Goal: Information Seeking & Learning: Learn about a topic

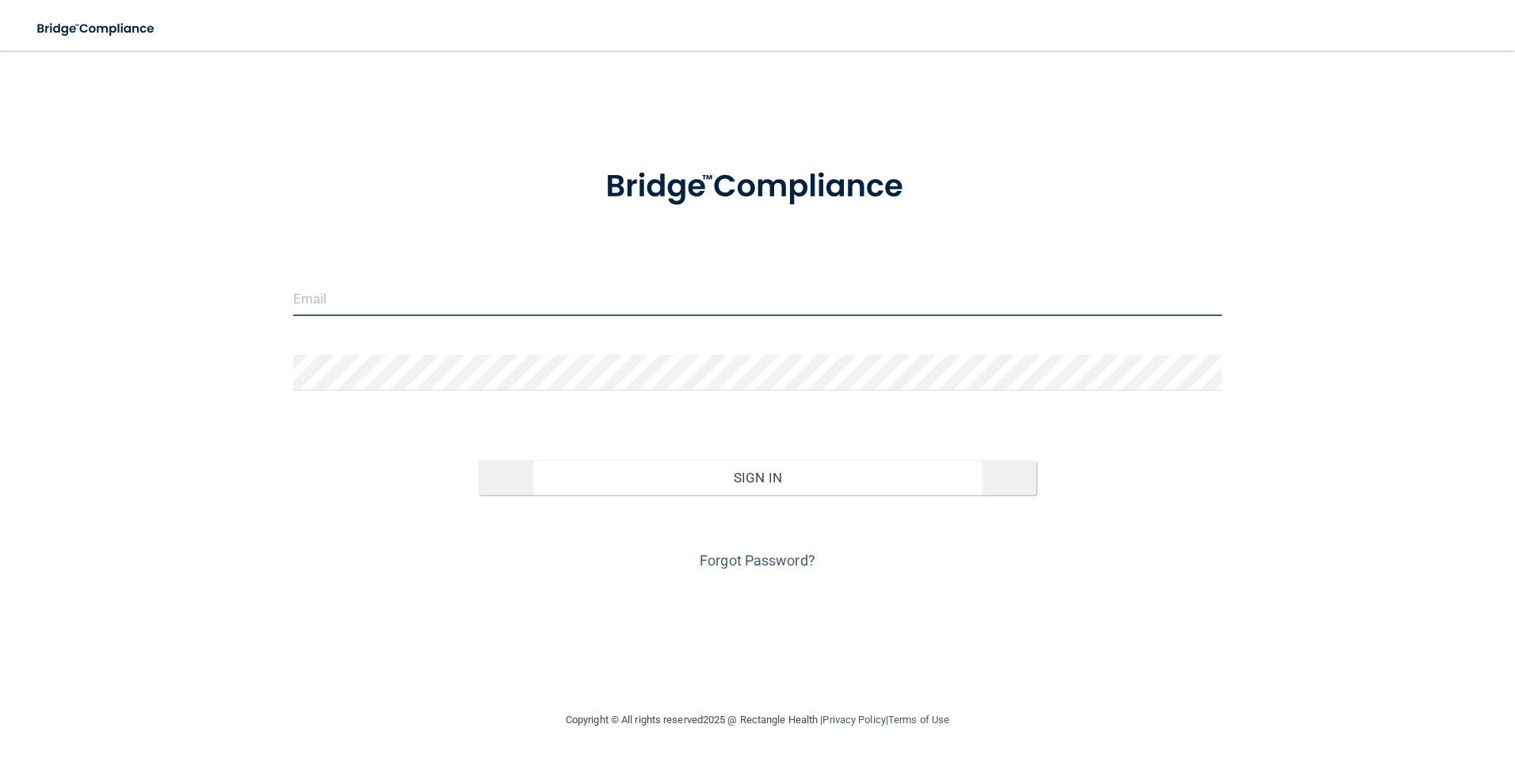
type input "[PERSON_NAME][EMAIL_ADDRESS][DOMAIN_NAME]"
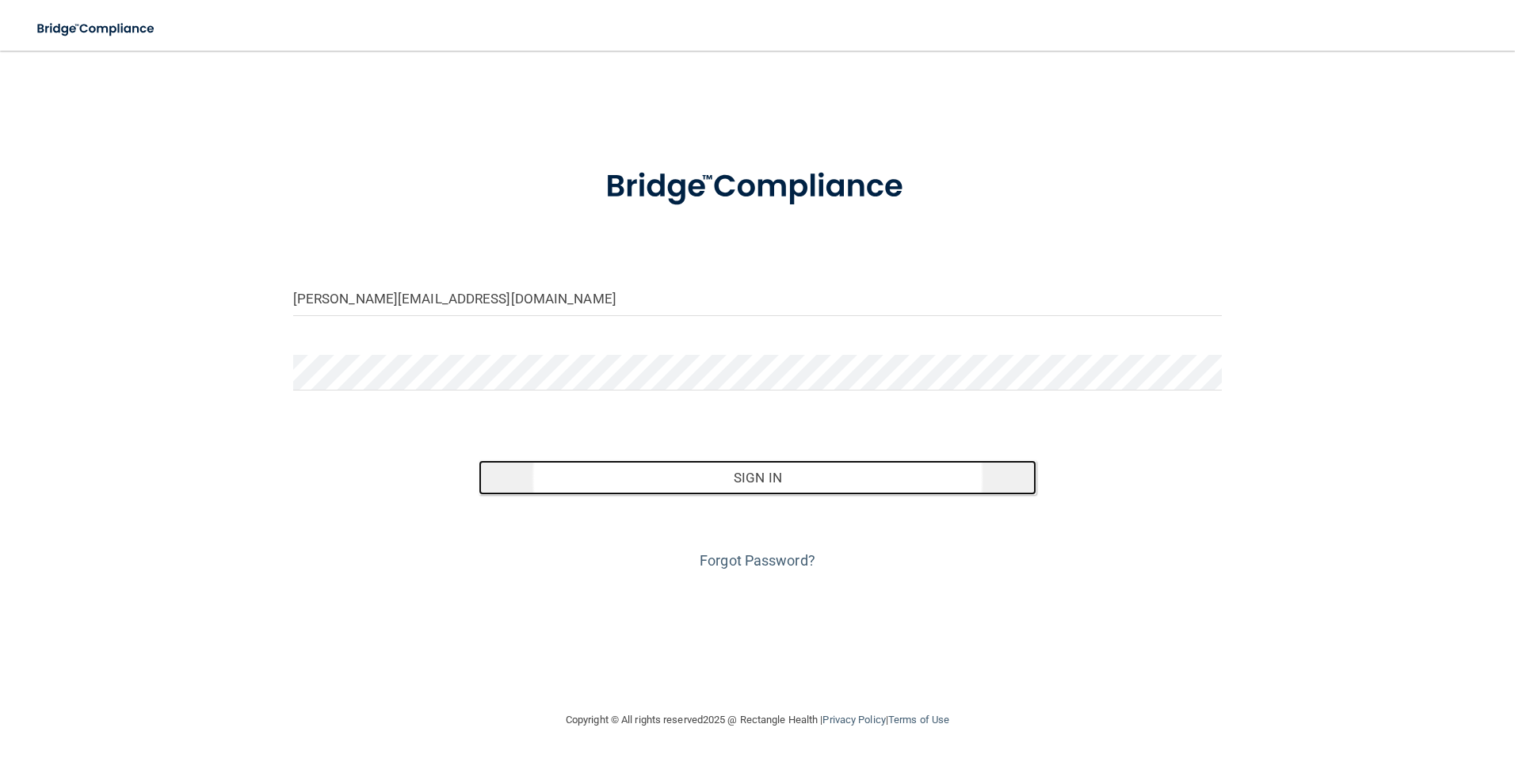
click at [804, 481] on button "Sign In" at bounding box center [757, 477] width 558 height 35
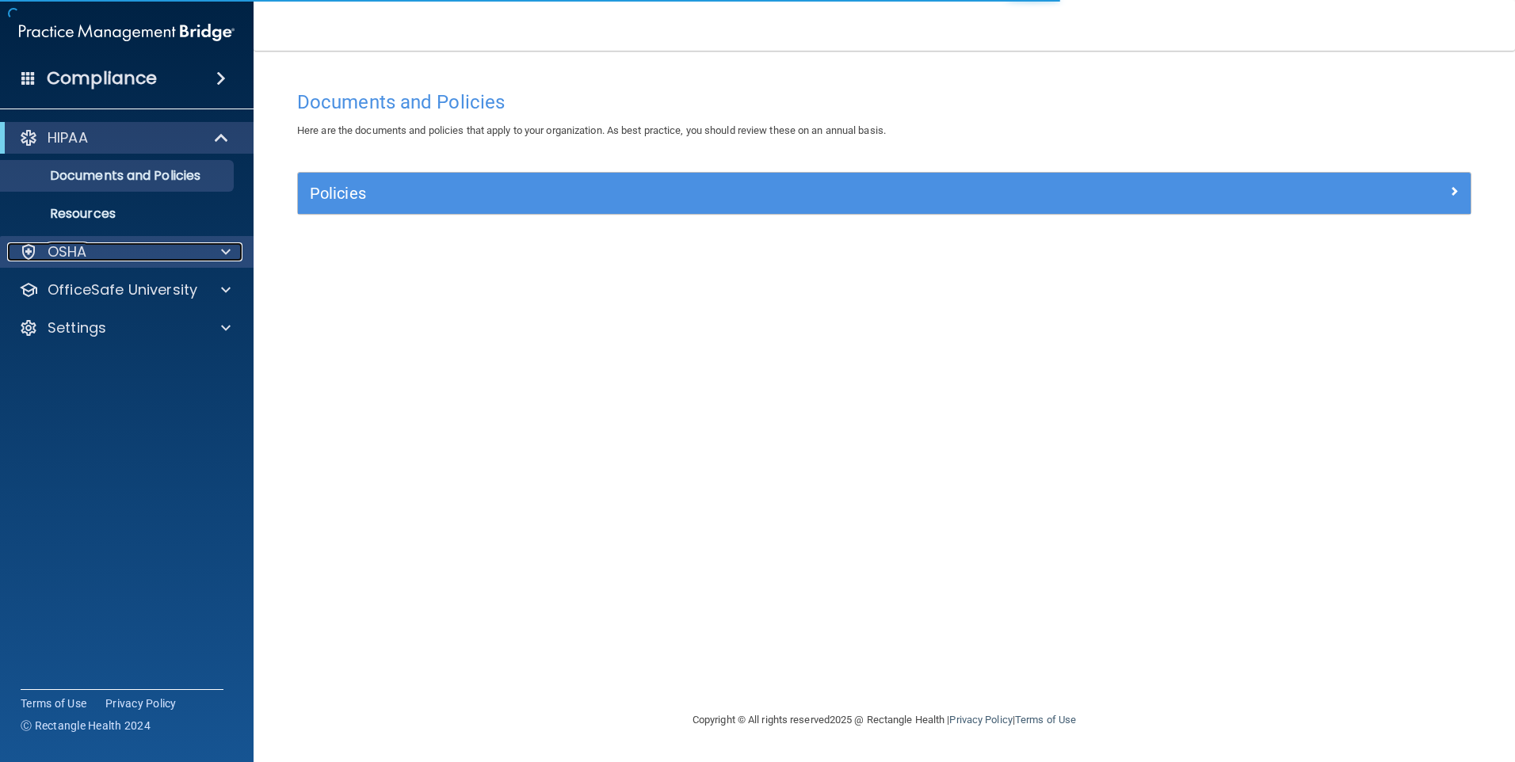
click at [220, 257] on div at bounding box center [224, 251] width 40 height 19
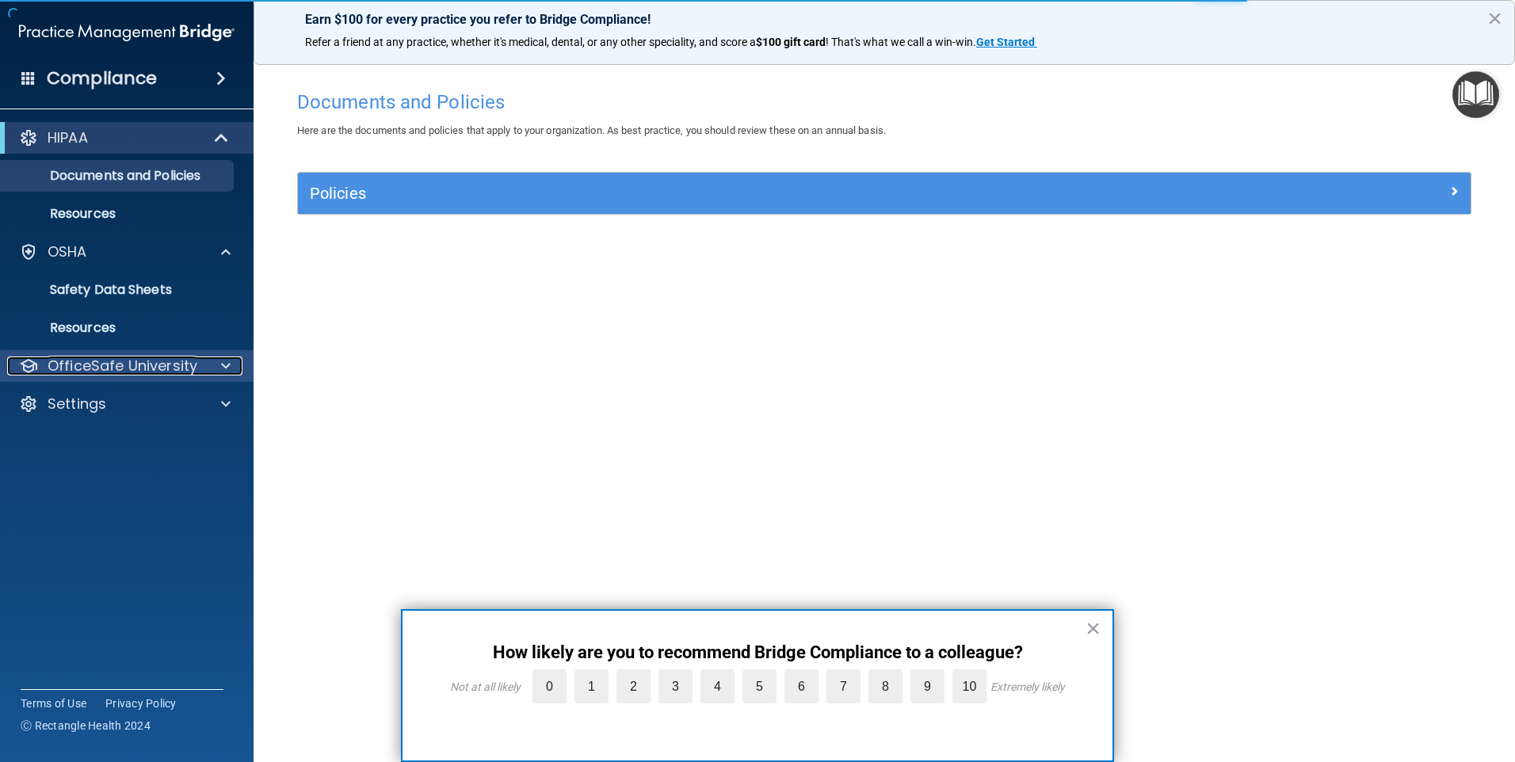
click at [230, 360] on span at bounding box center [226, 365] width 10 height 19
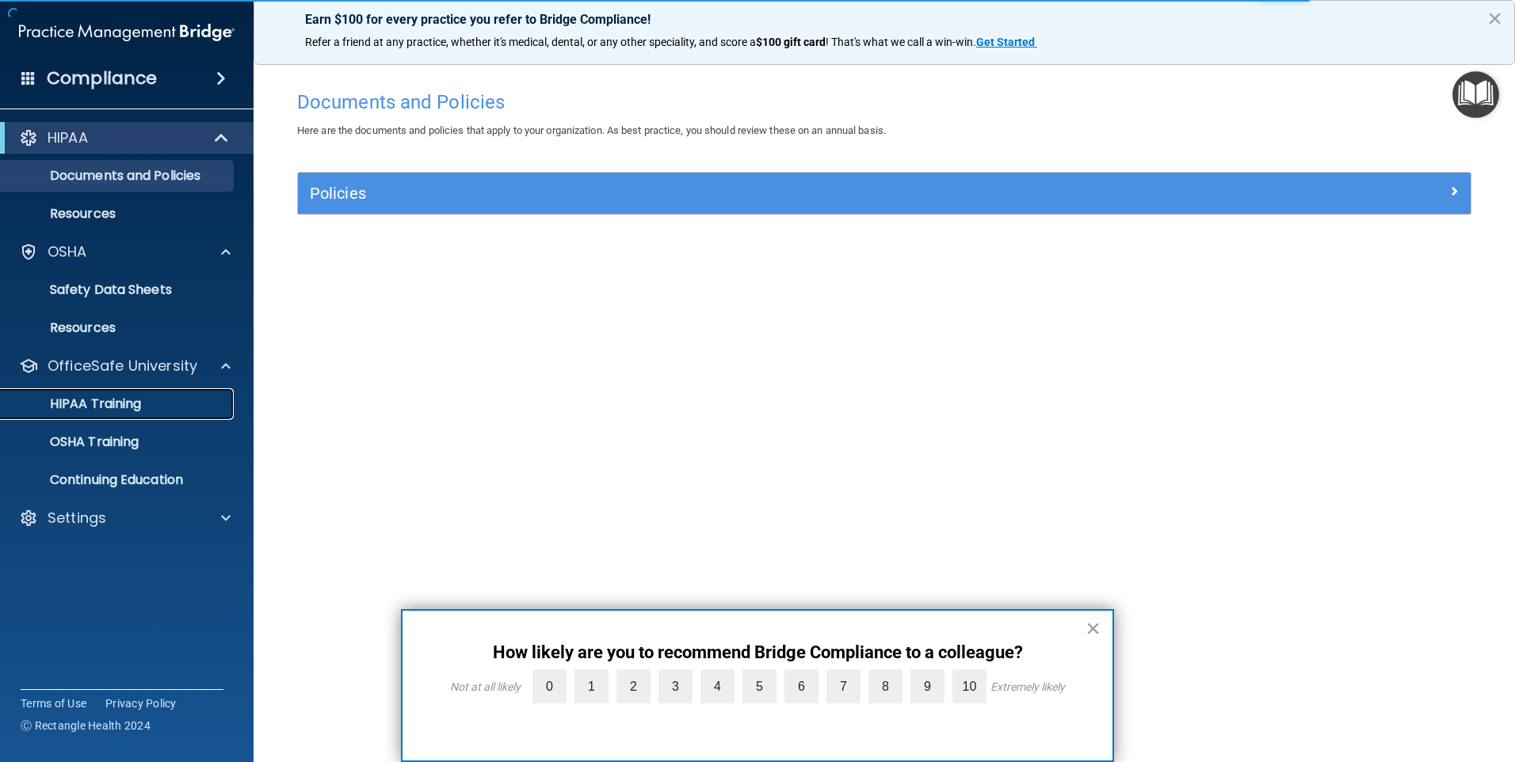
click at [128, 401] on p "HIPAA Training" at bounding box center [75, 404] width 131 height 16
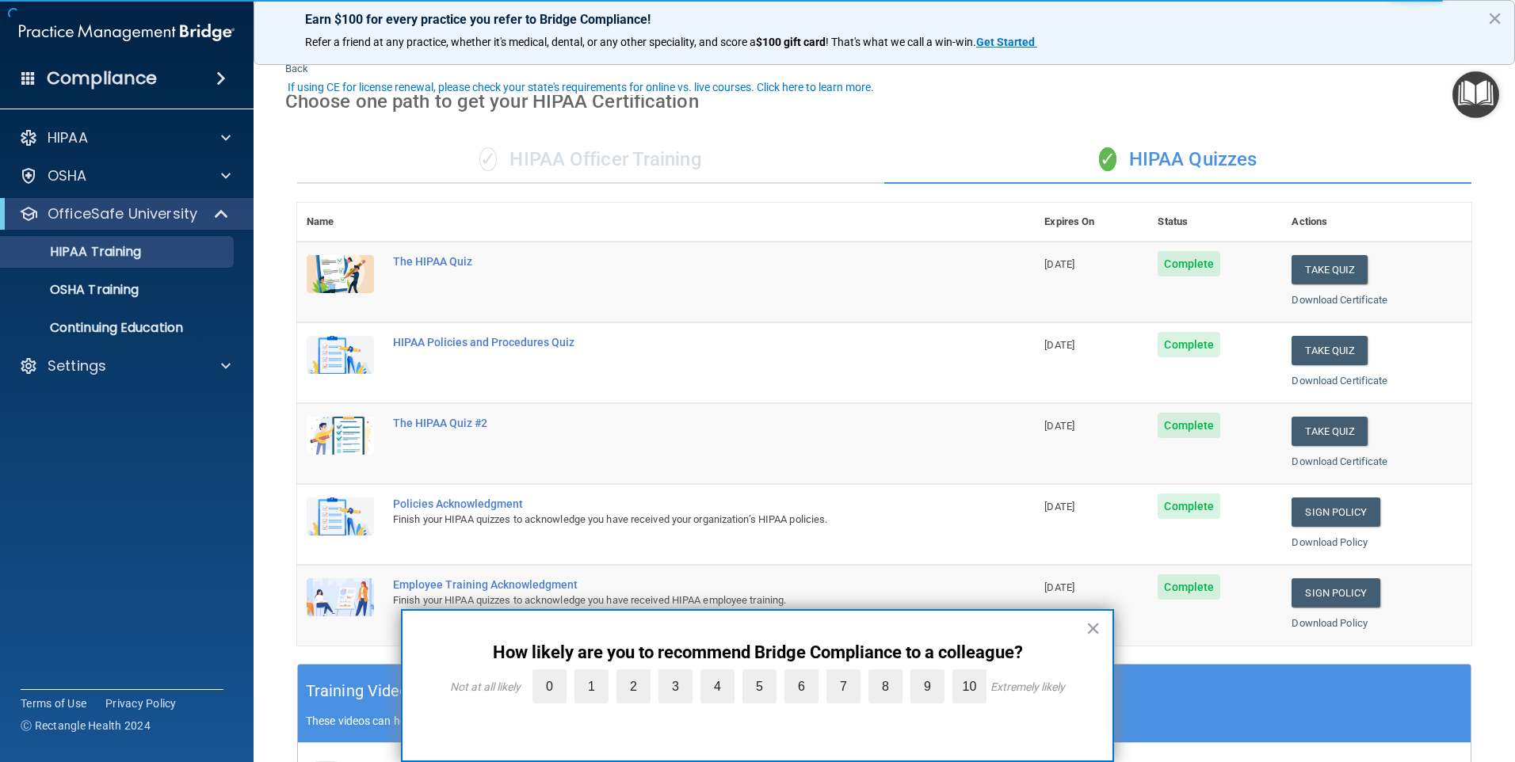
scroll to position [79, 0]
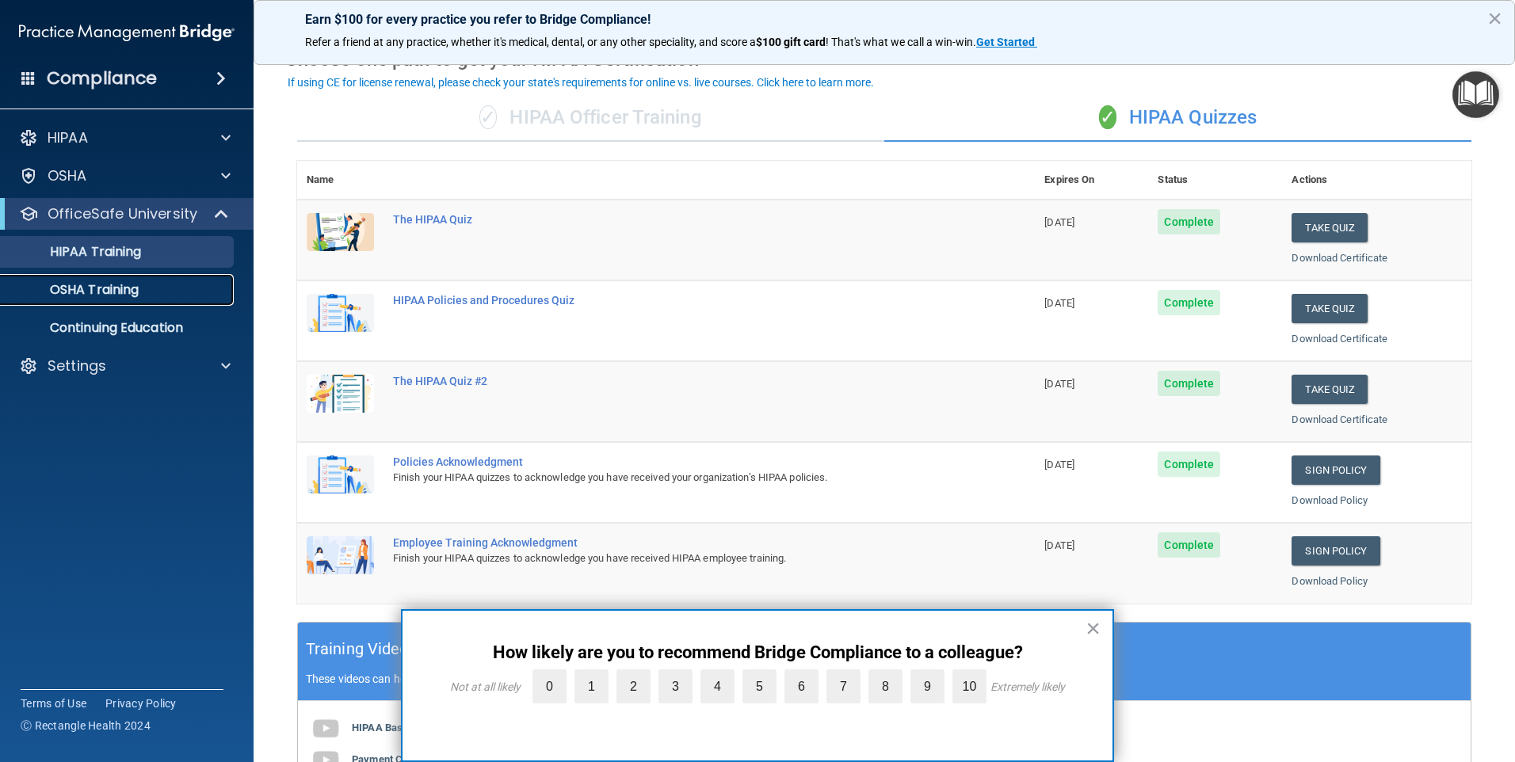
click at [119, 292] on p "OSHA Training" at bounding box center [74, 290] width 128 height 16
